Goal: Find specific page/section: Find specific page/section

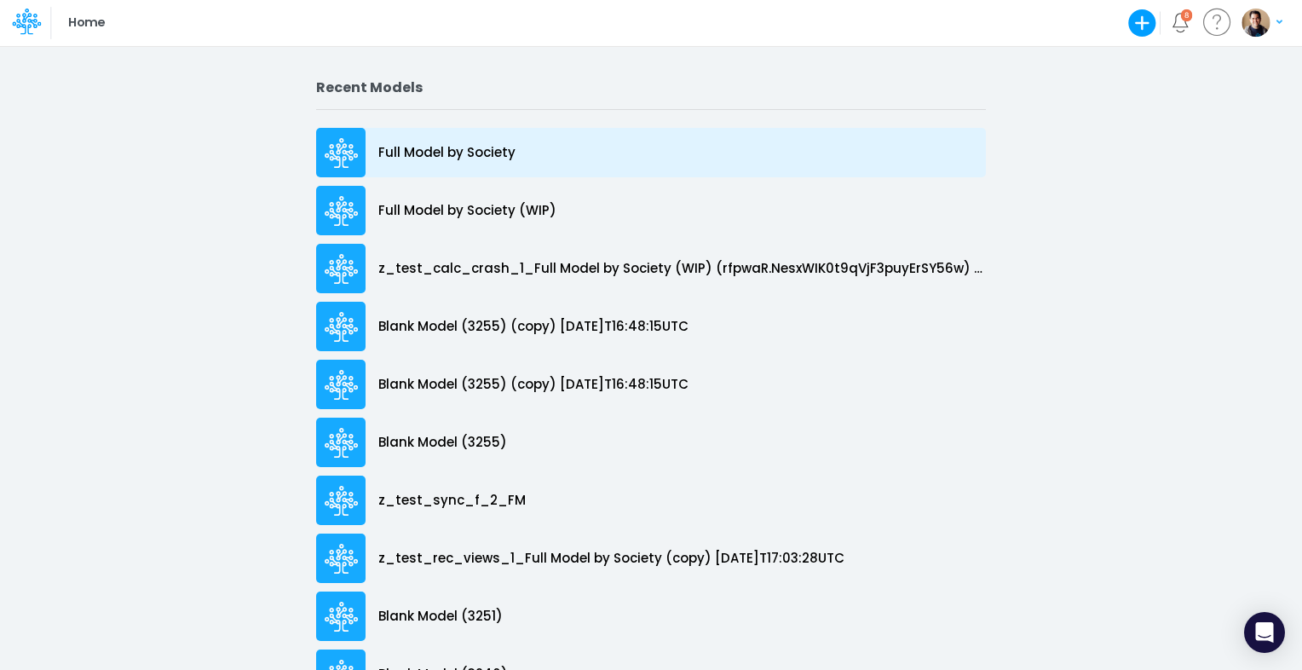
click at [440, 149] on p "Full Model by Society" at bounding box center [446, 153] width 137 height 20
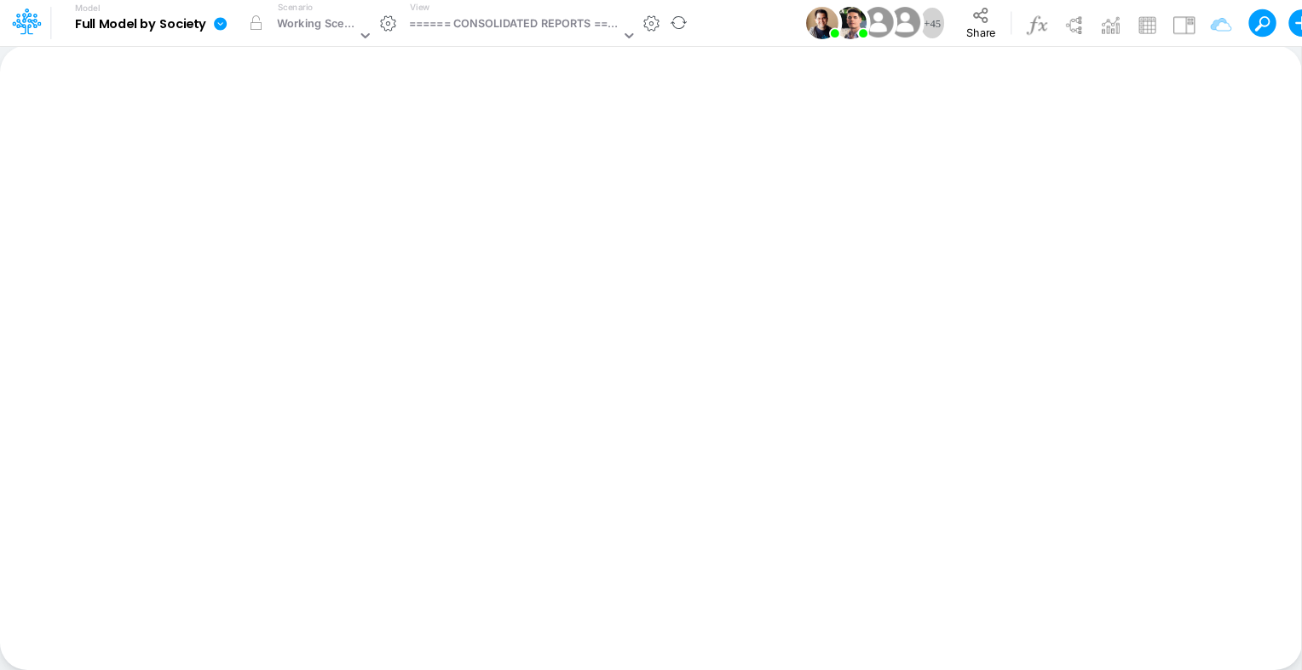
click at [218, 24] on icon at bounding box center [220, 23] width 13 height 13
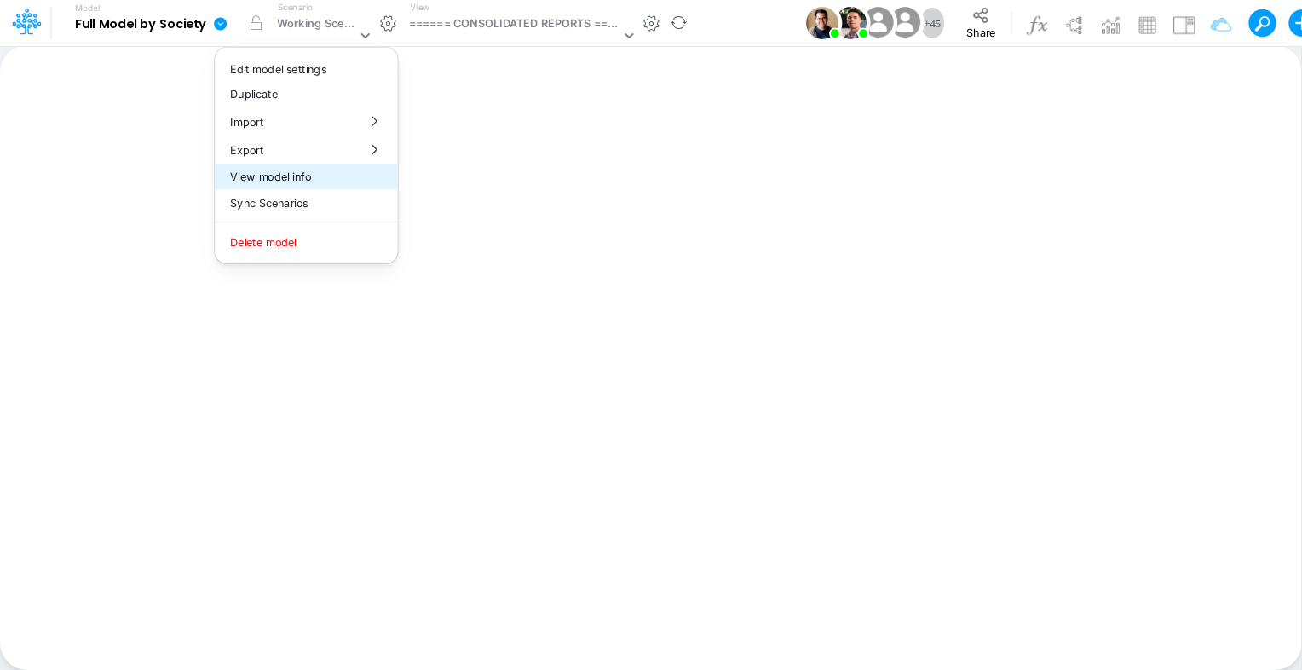
click at [304, 175] on button "View model info" at bounding box center [306, 177] width 182 height 26
